Goal: Contribute content: Add original content to the website for others to see

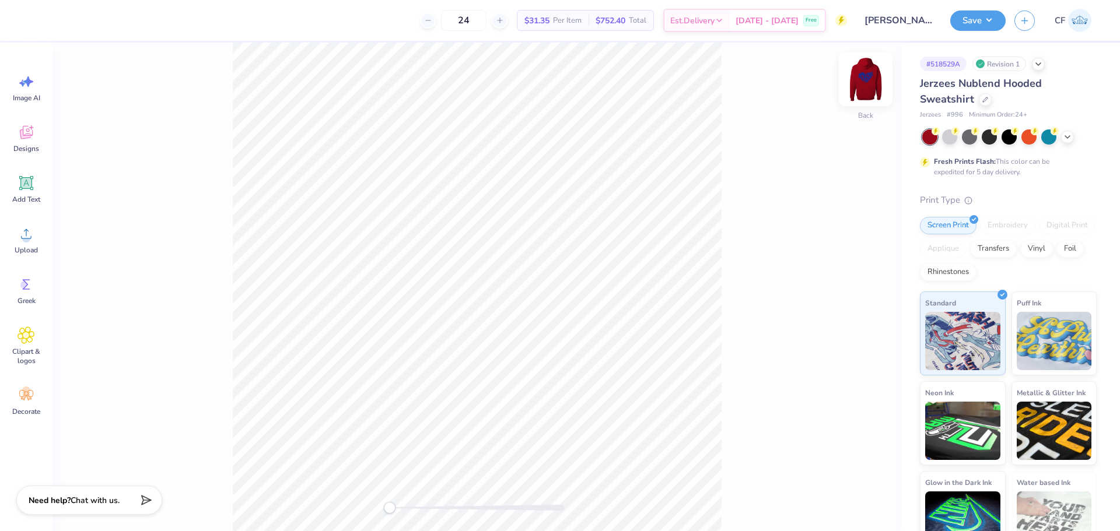
click at [870, 80] on img at bounding box center [865, 79] width 47 height 47
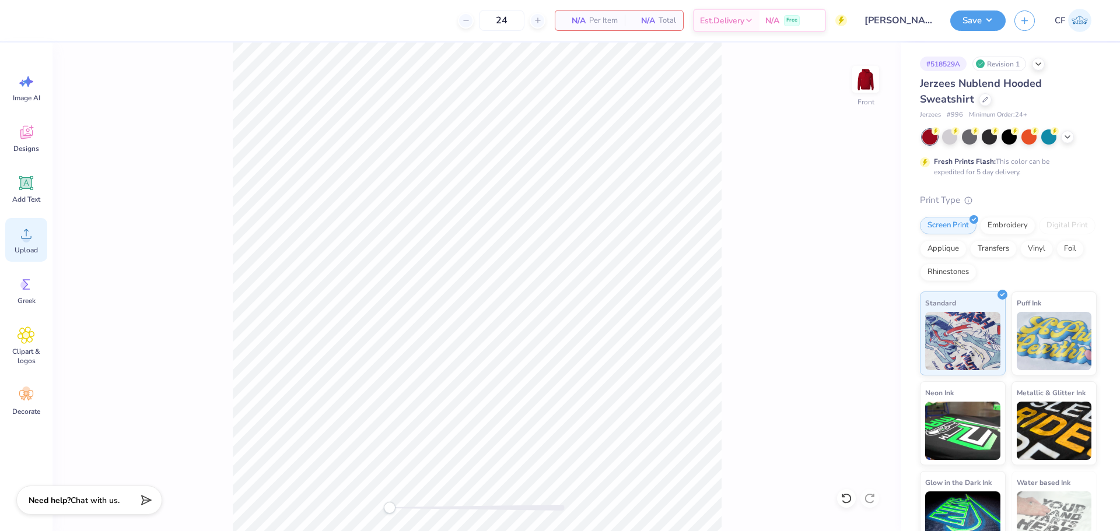
click at [29, 241] on circle at bounding box center [26, 238] width 8 height 8
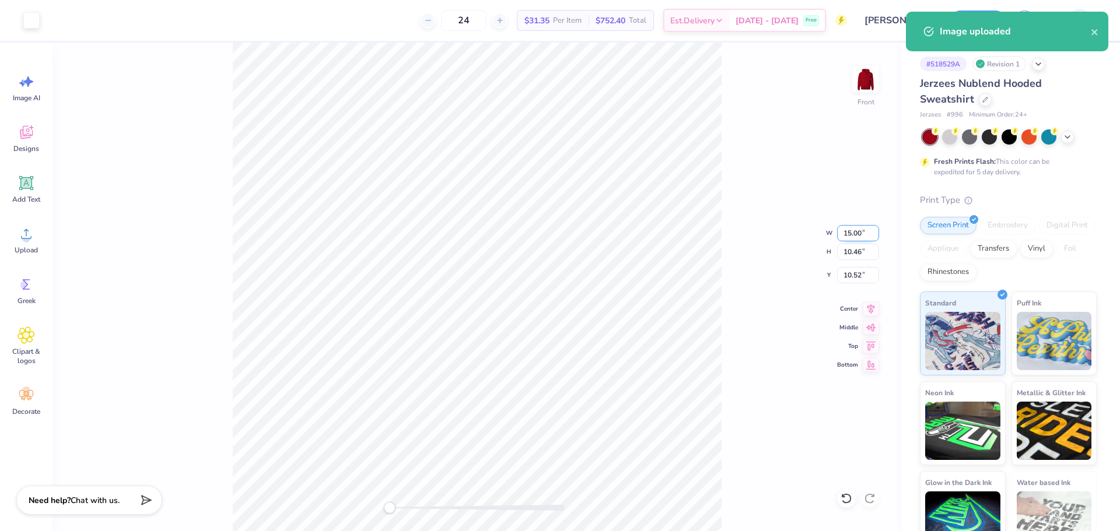
click at [849, 233] on input "15.00" at bounding box center [858, 233] width 42 height 16
type input "12.50"
type input "8.72"
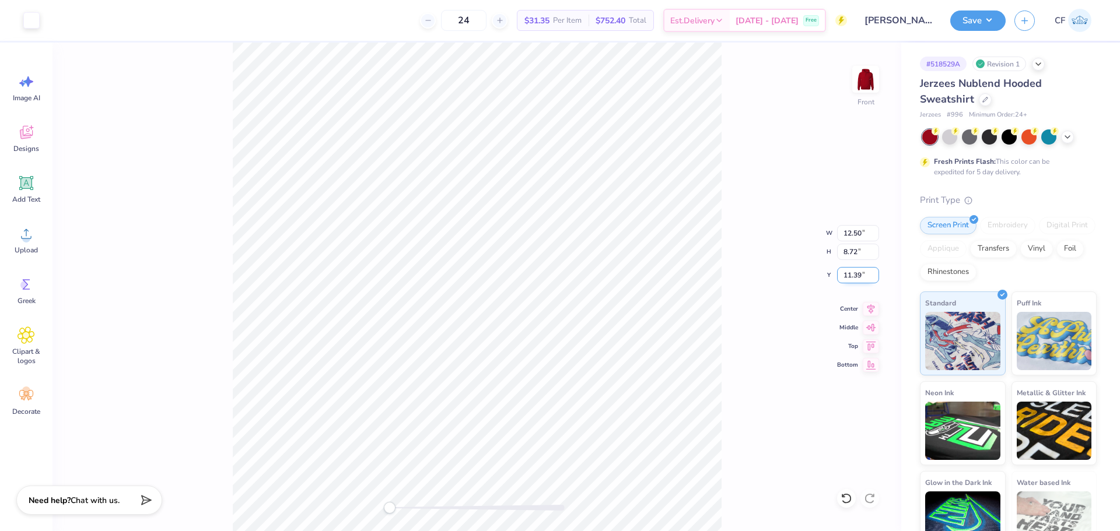
click at [860, 276] on input "11.39" at bounding box center [858, 275] width 42 height 16
type input "6"
click at [986, 18] on button "Save" at bounding box center [977, 19] width 55 height 20
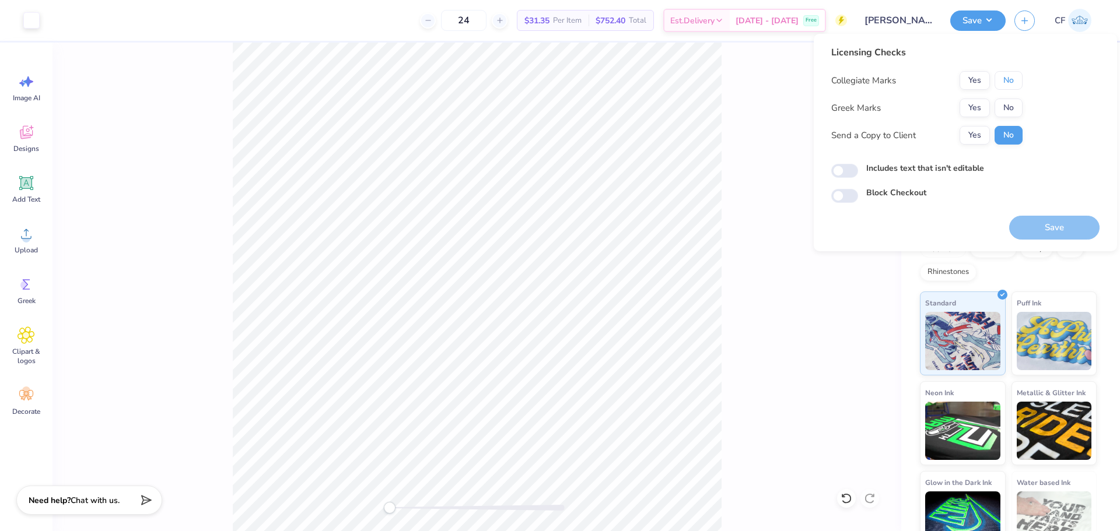
drag, startPoint x: 1015, startPoint y: 79, endPoint x: 1011, endPoint y: 98, distance: 19.0
click at [1015, 80] on button "No" at bounding box center [1008, 80] width 28 height 19
click at [1010, 110] on button "No" at bounding box center [1008, 108] width 28 height 19
click at [976, 134] on button "Yes" at bounding box center [974, 135] width 30 height 19
click at [845, 176] on input "Includes text that isn't editable" at bounding box center [844, 171] width 27 height 14
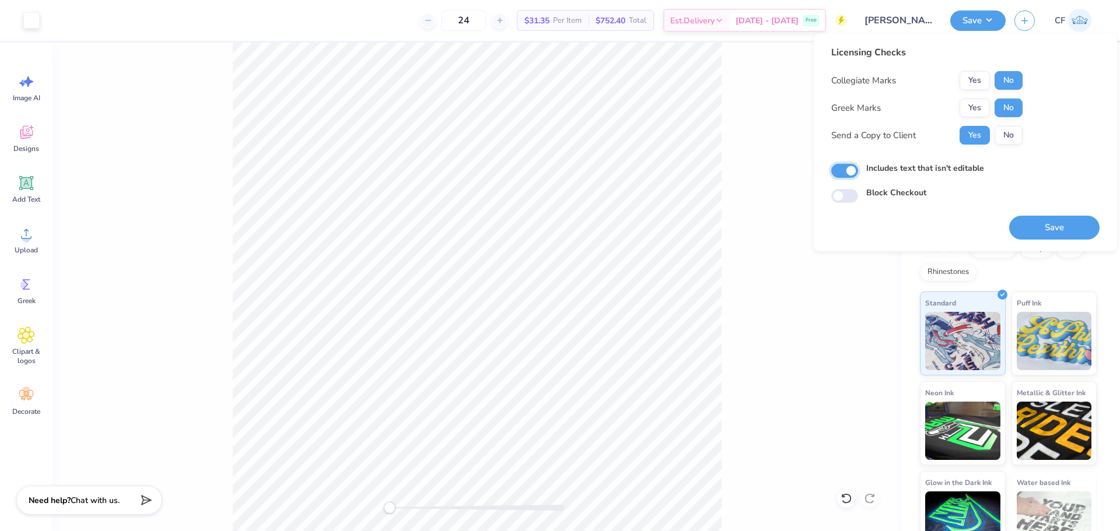
checkbox input "true"
click at [1039, 229] on button "Save" at bounding box center [1054, 228] width 90 height 24
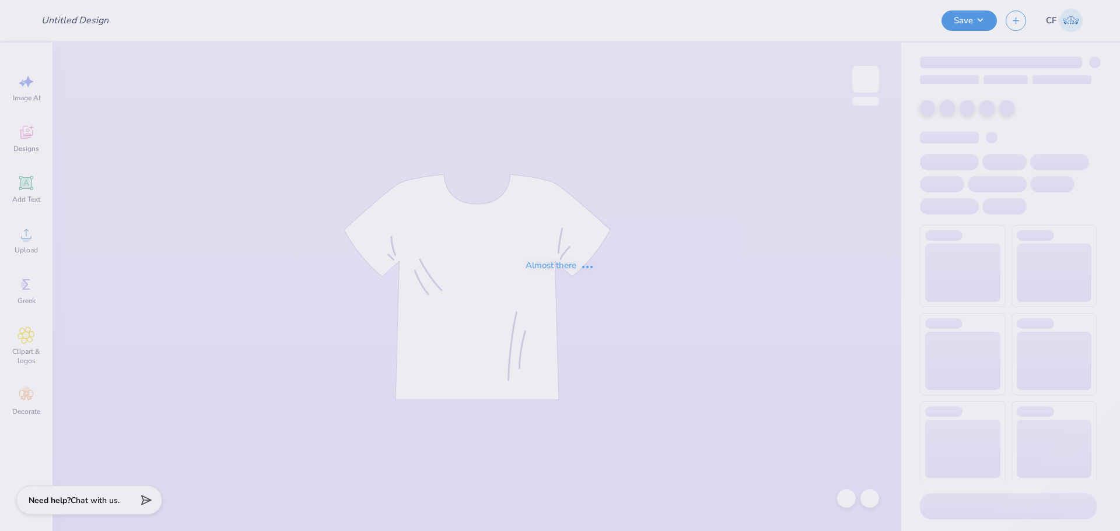
type input "APHI senior dads weekend"
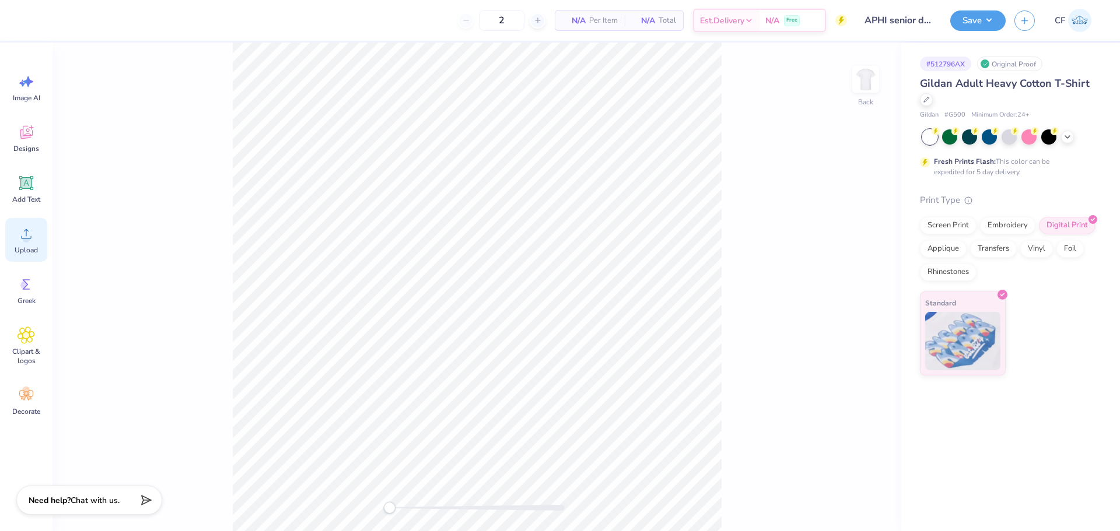
click at [21, 243] on div "Upload" at bounding box center [26, 240] width 42 height 44
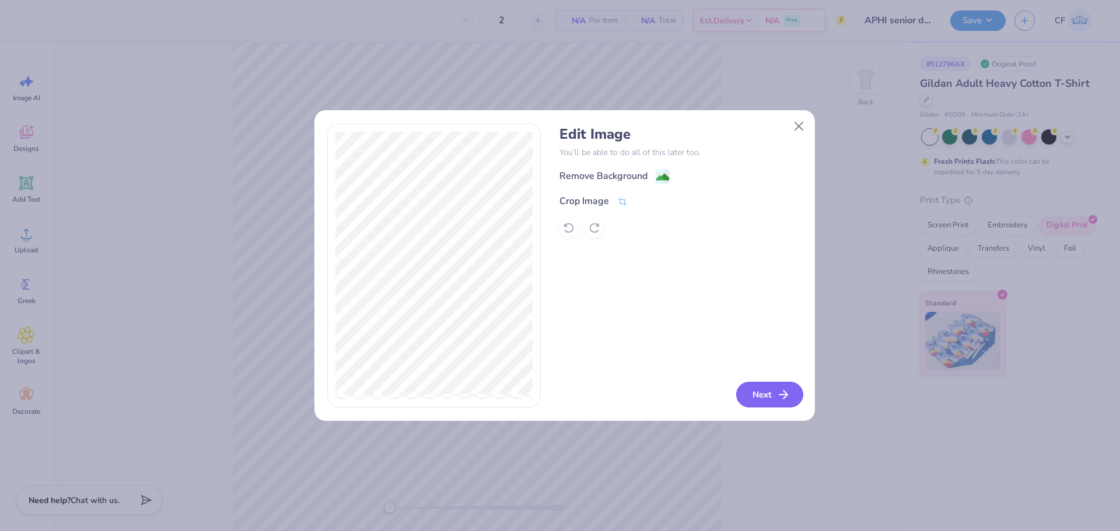
click at [758, 395] on button "Next" at bounding box center [769, 395] width 67 height 26
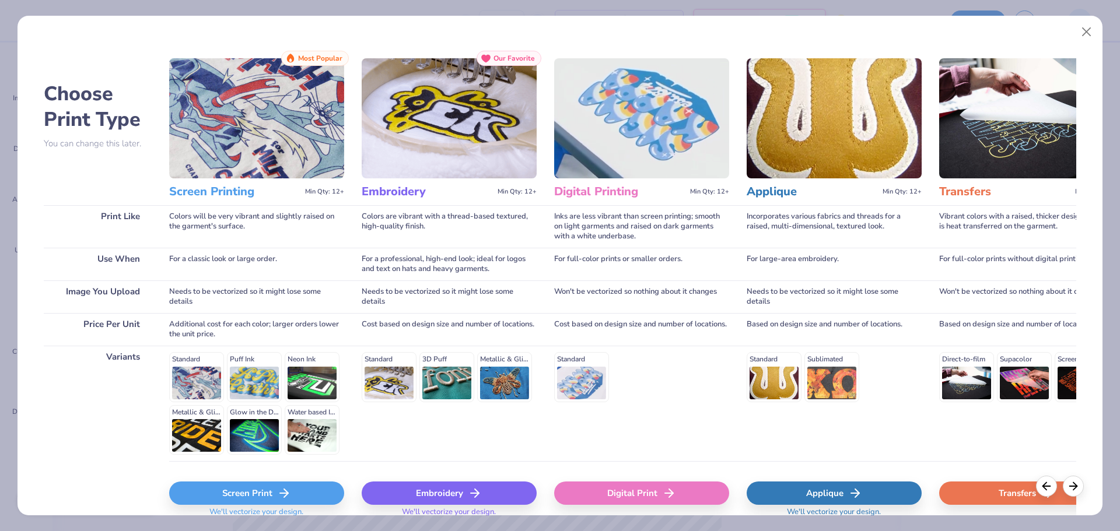
click at [649, 493] on div "Digital Print" at bounding box center [641, 493] width 175 height 23
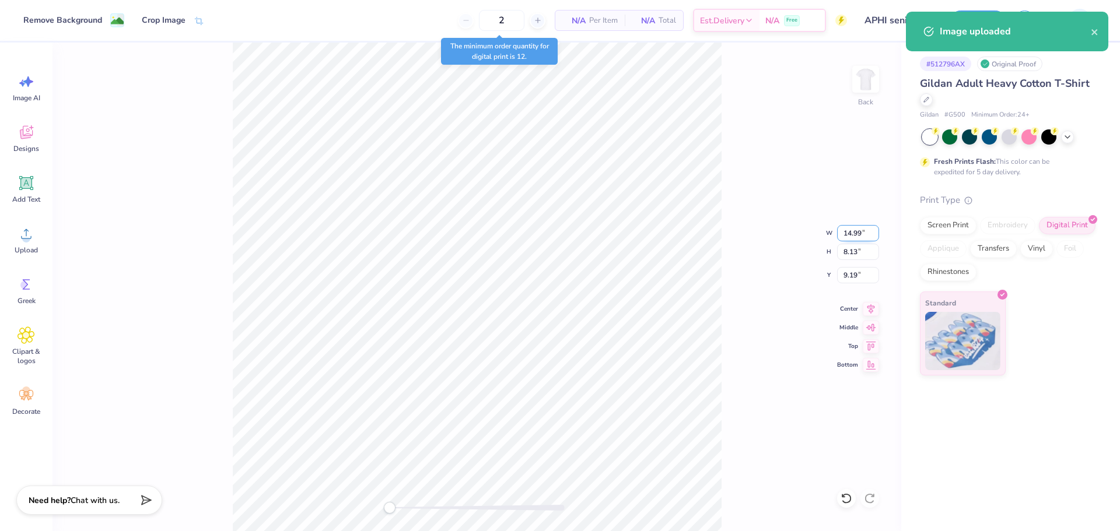
click at [849, 232] on input "14.99" at bounding box center [858, 233] width 42 height 16
type input "4.00"
type input "2.17"
type input "12.17"
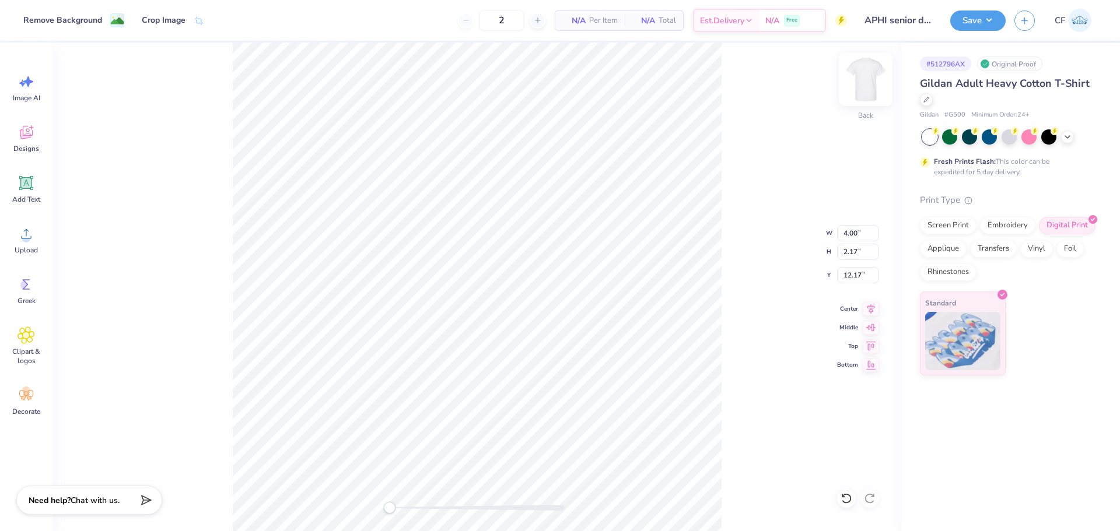
click at [855, 89] on img at bounding box center [865, 79] width 47 height 47
click at [38, 243] on div "Upload" at bounding box center [26, 240] width 42 height 44
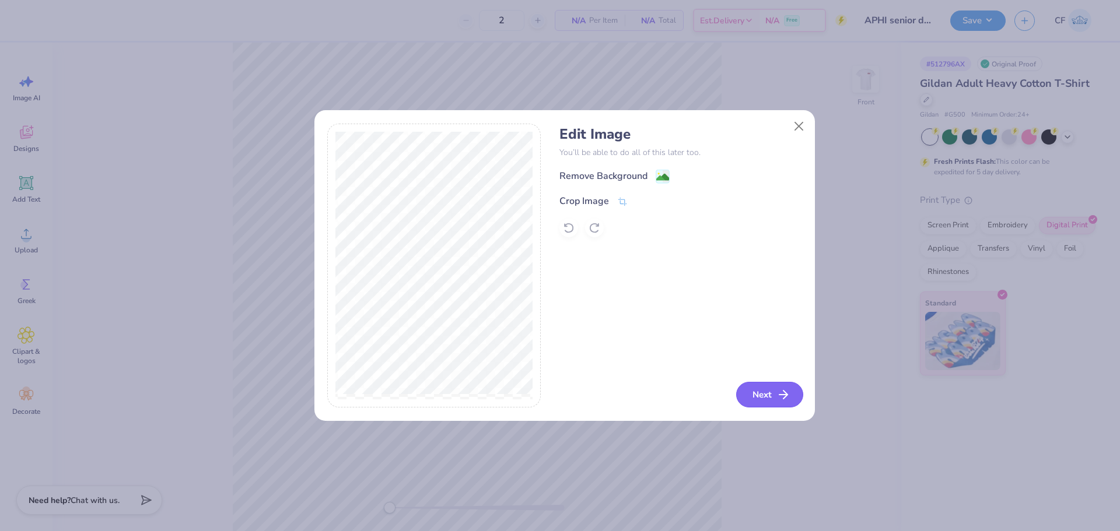
click at [762, 392] on button "Next" at bounding box center [769, 395] width 67 height 26
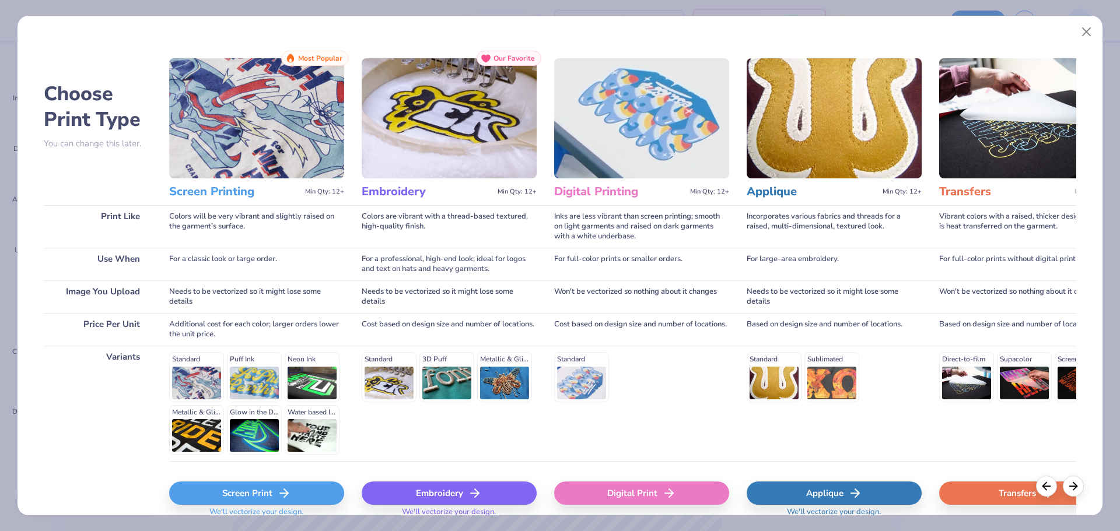
click at [647, 500] on div "Digital Print" at bounding box center [641, 493] width 175 height 23
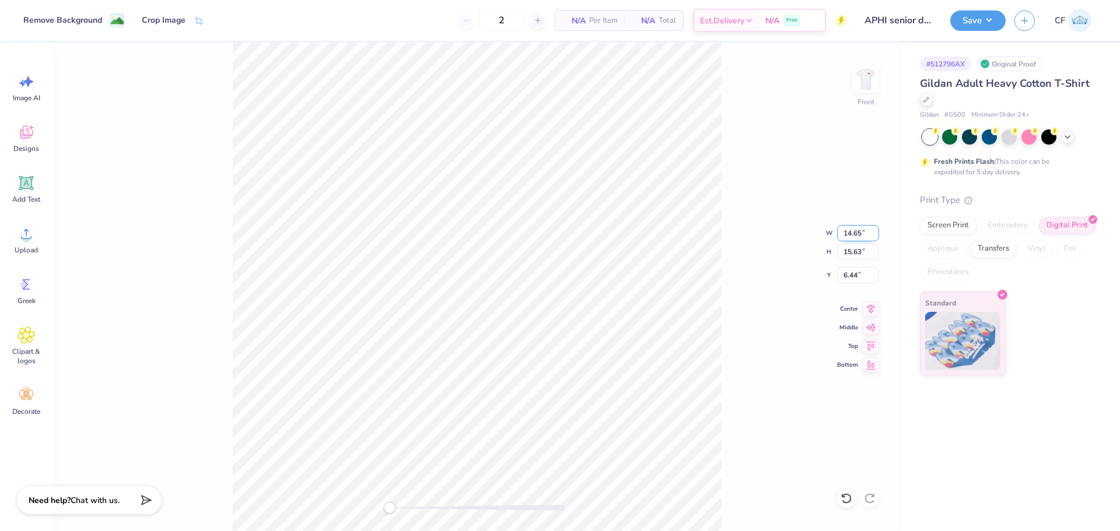
click at [857, 233] on input "14.65" at bounding box center [858, 233] width 42 height 16
type input "14.00"
type input "14.94"
click at [848, 273] on input "6.78" at bounding box center [858, 275] width 42 height 16
type input "3"
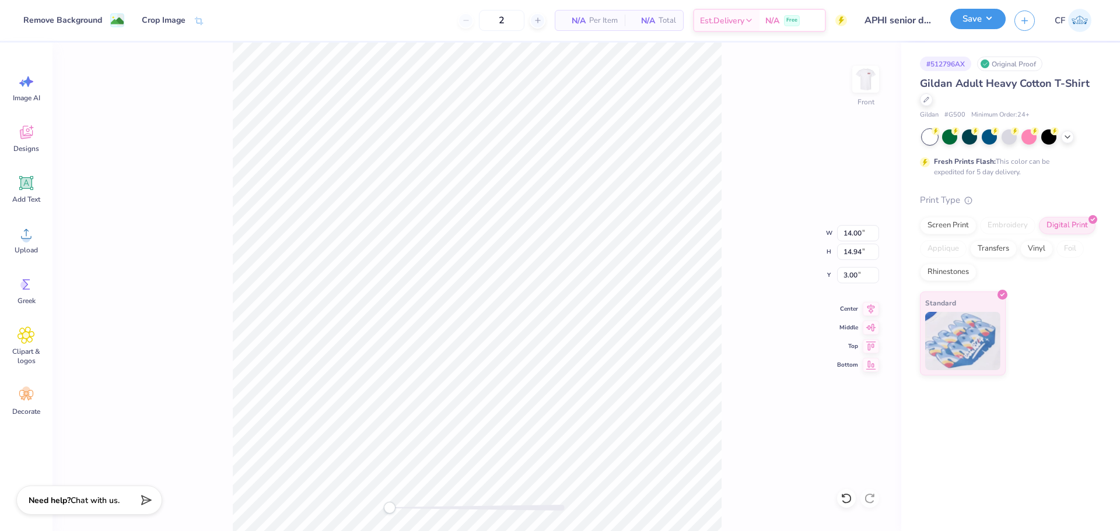
click at [979, 30] on div "Save" at bounding box center [977, 20] width 55 height 20
click at [976, 20] on button "Save" at bounding box center [977, 19] width 55 height 20
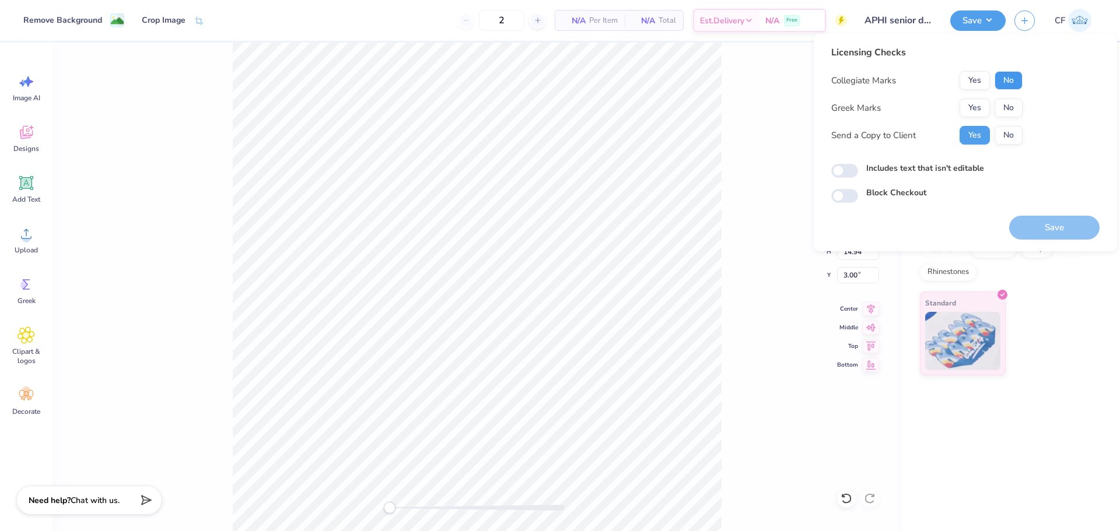
click at [1011, 83] on button "No" at bounding box center [1008, 80] width 28 height 19
click at [969, 107] on button "Yes" at bounding box center [974, 108] width 30 height 19
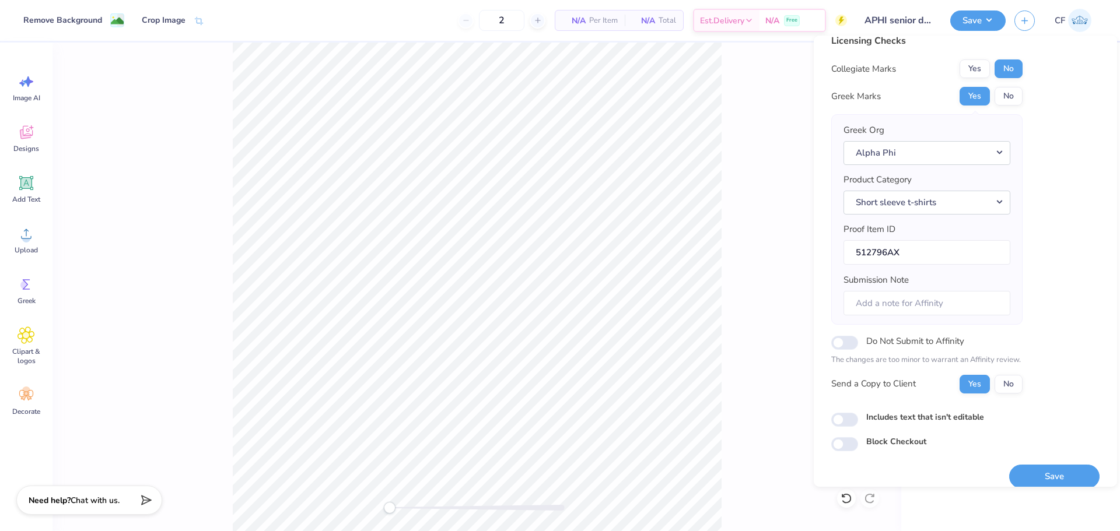
scroll to position [26, 0]
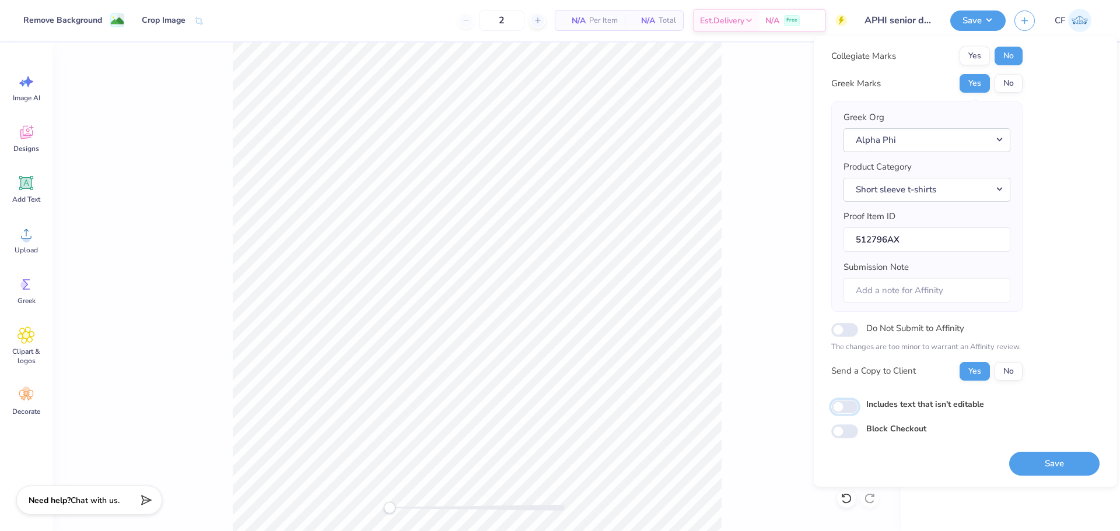
click at [850, 410] on input "Includes text that isn't editable" at bounding box center [844, 407] width 27 height 14
checkbox input "true"
click at [1065, 464] on button "Save" at bounding box center [1054, 464] width 90 height 24
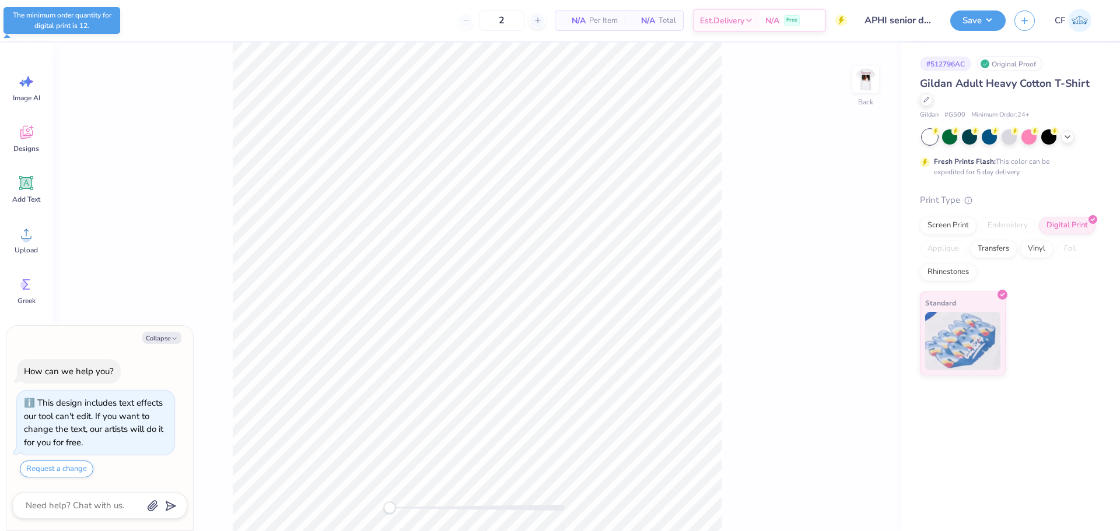
type textarea "x"
